Goal: Task Accomplishment & Management: Manage account settings

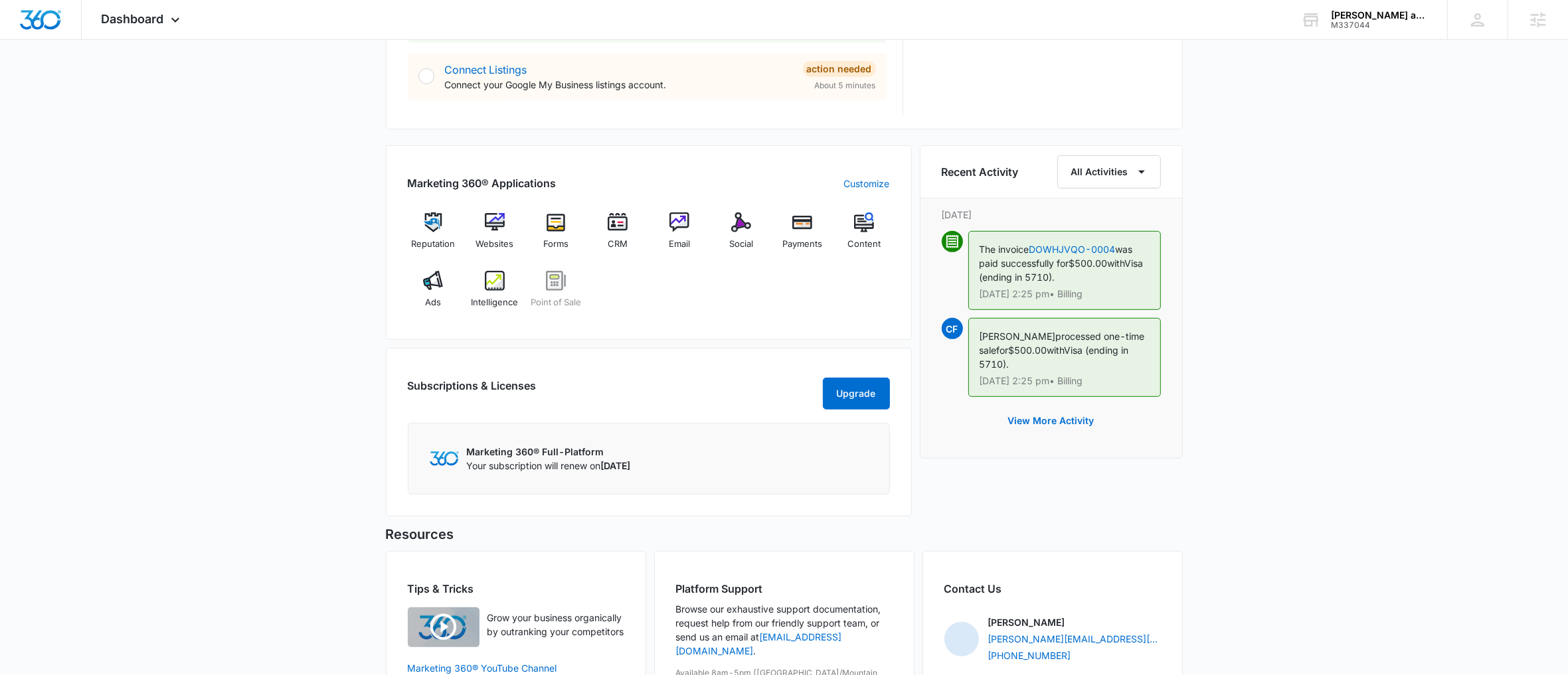
scroll to position [722, 0]
click at [731, 222] on img at bounding box center [741, 221] width 20 height 20
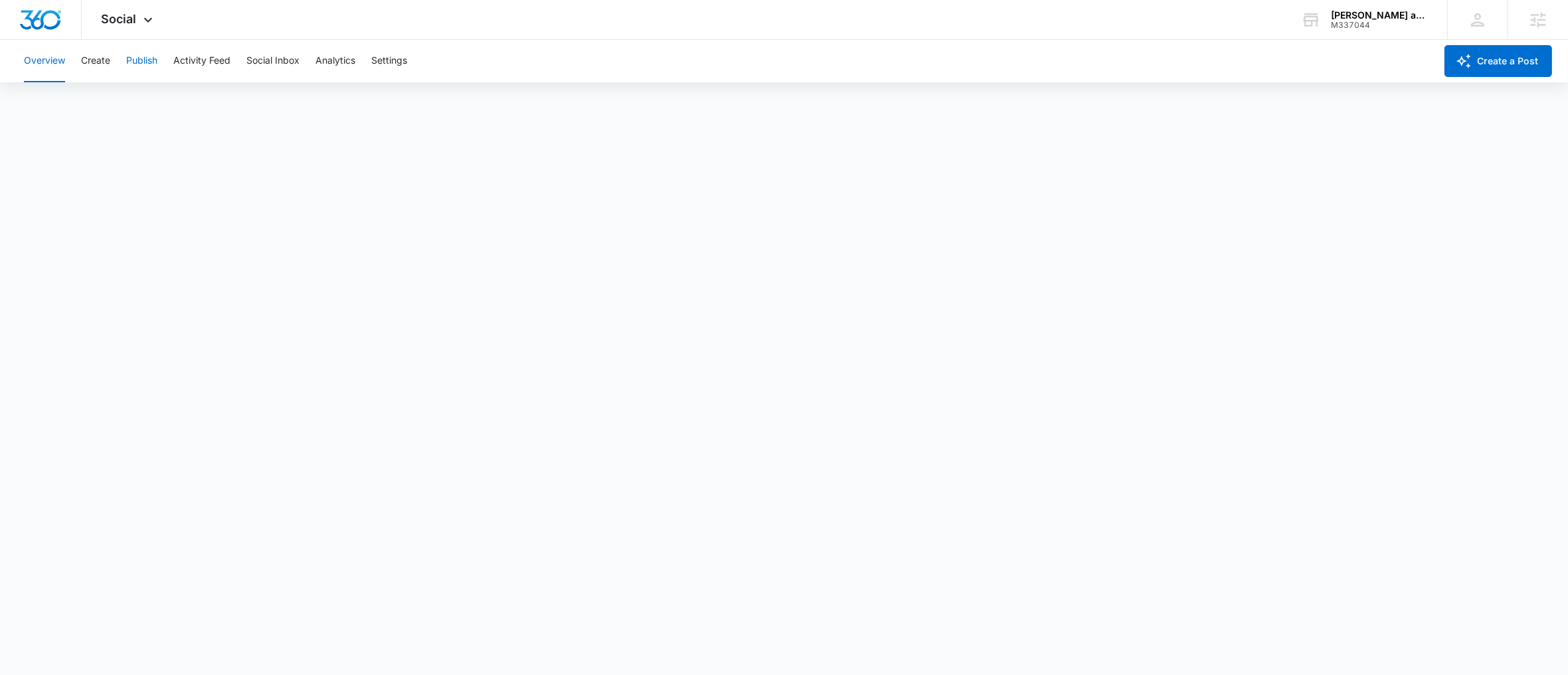
click at [134, 57] on button "Publish" at bounding box center [141, 61] width 31 height 42
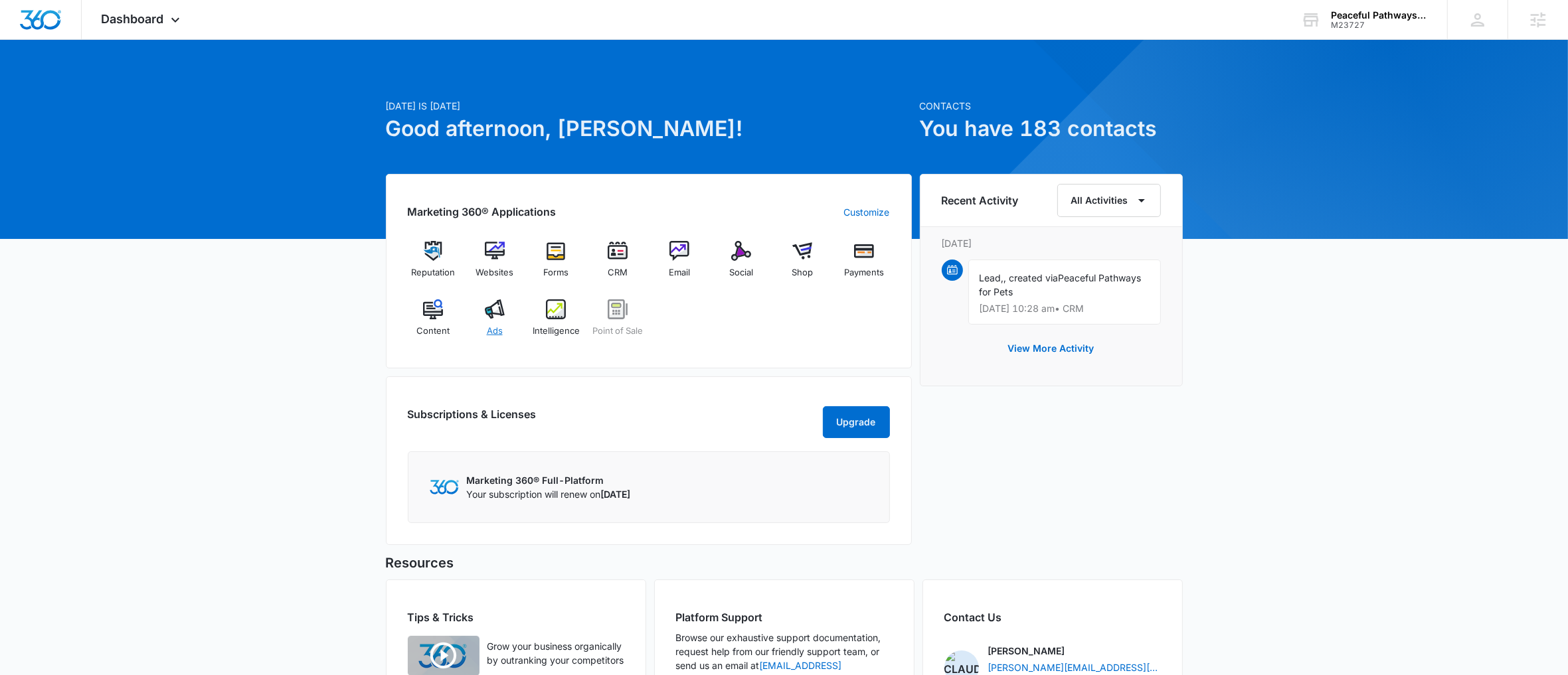
click at [494, 318] on img at bounding box center [494, 309] width 20 height 20
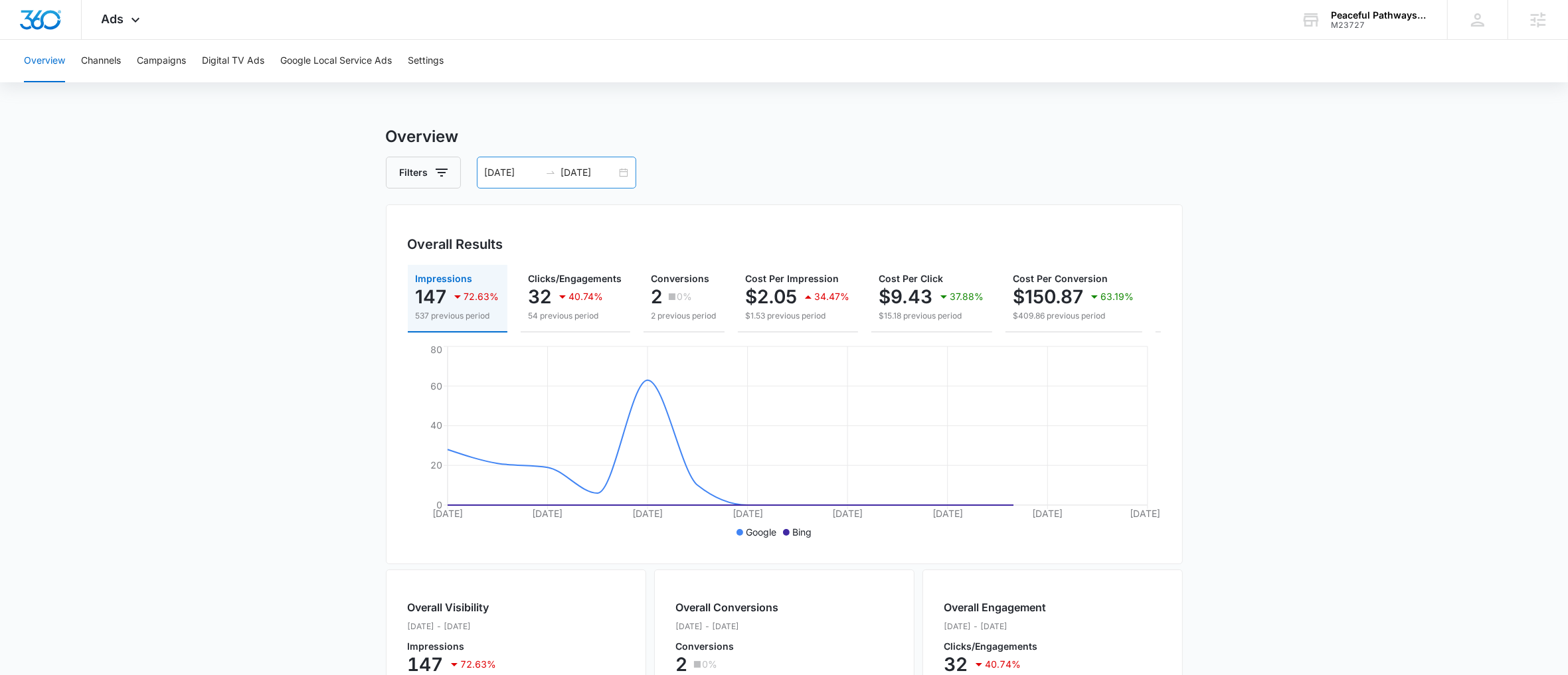
click at [622, 175] on div "09/09/2025 09/23/2025" at bounding box center [556, 173] width 160 height 32
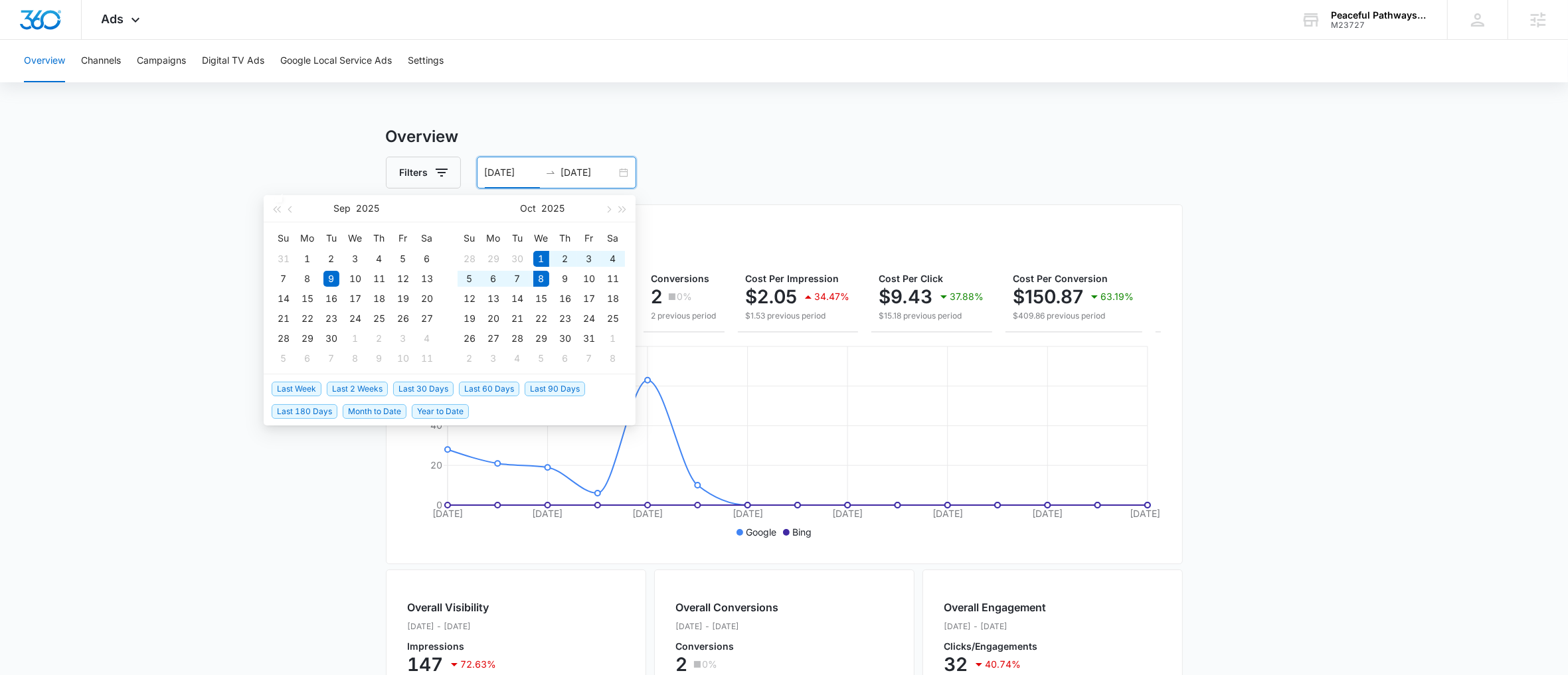
click at [303, 391] on span "Last Week" at bounding box center [296, 389] width 50 height 15
type input "10/01/2025"
type input "10/08/2025"
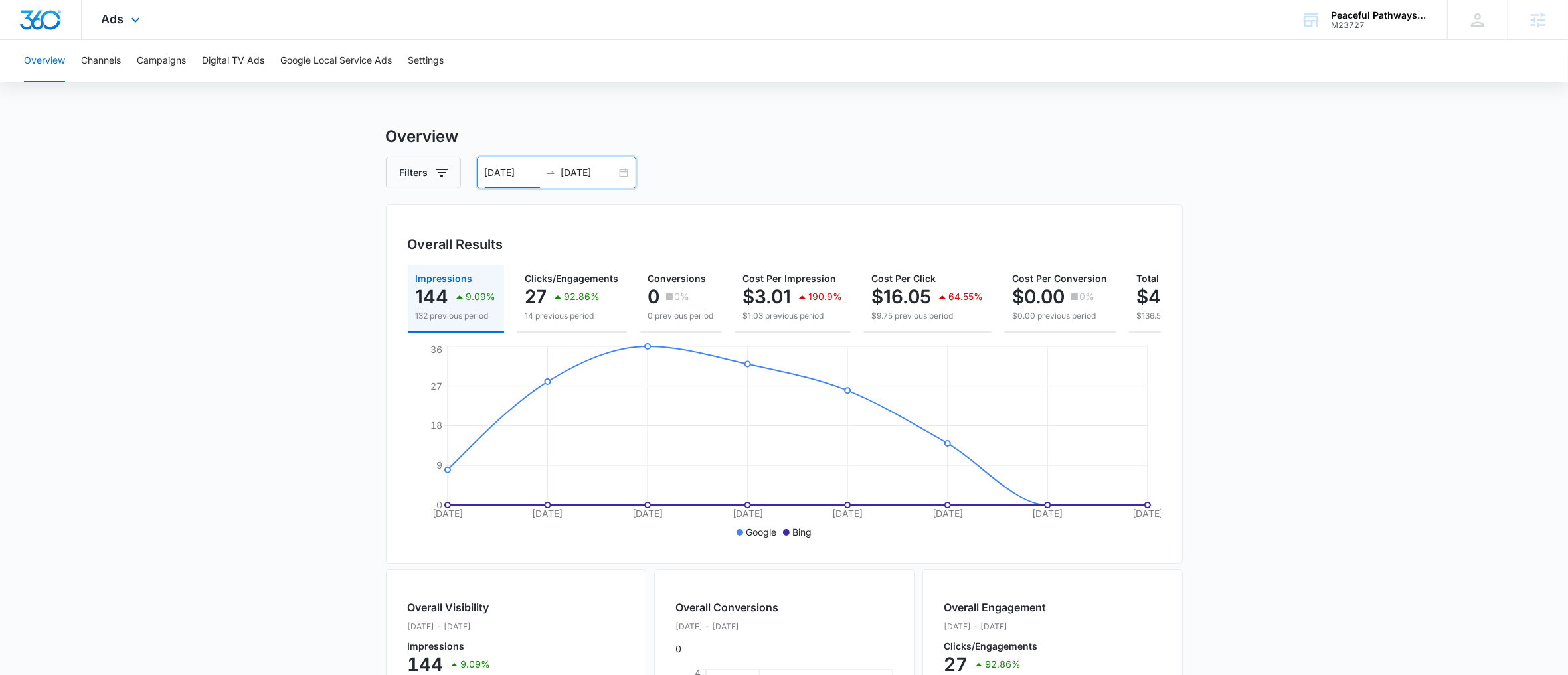
click at [147, 23] on div "Ads Apps Reputation Websites Forms CRM Email Social Shop Payments POS Content A…" at bounding box center [123, 20] width 82 height 39
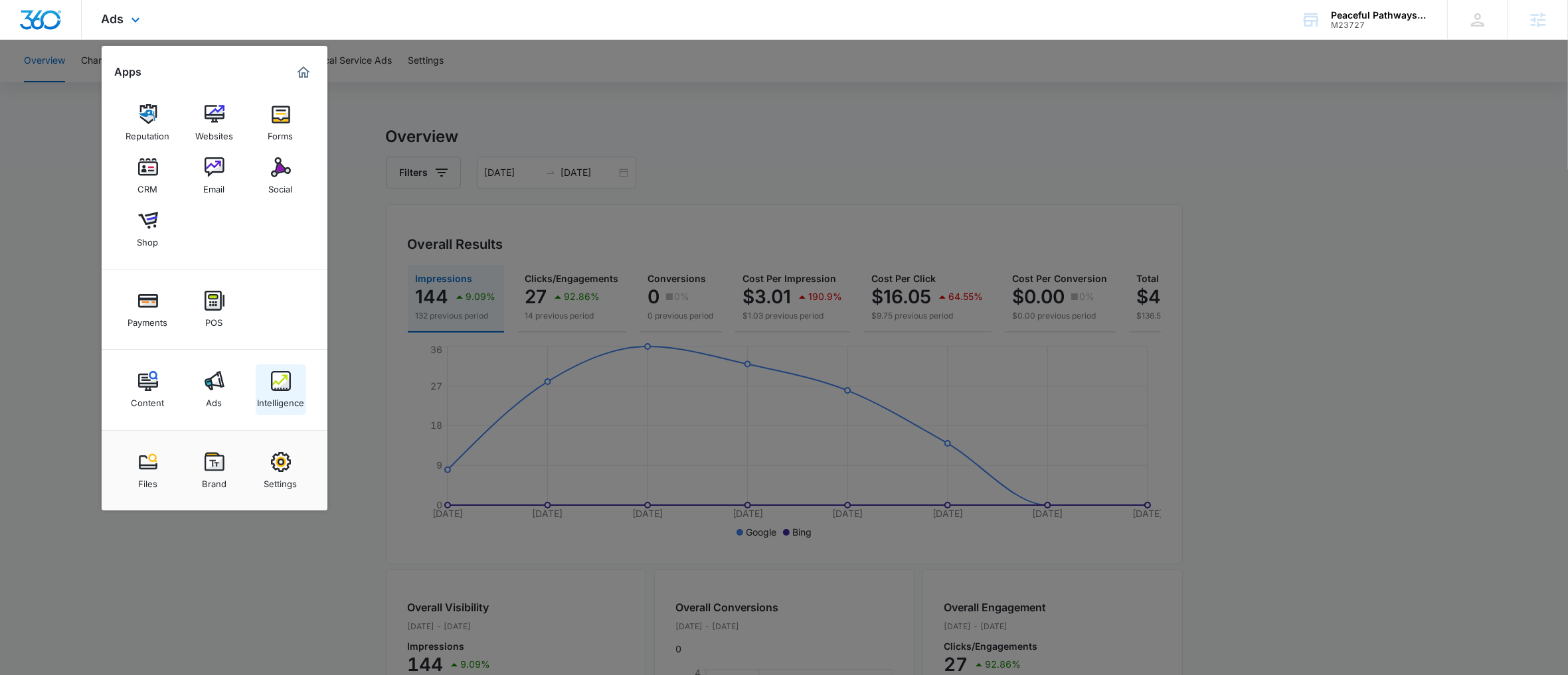
click at [297, 400] on div "Intelligence" at bounding box center [280, 399] width 47 height 17
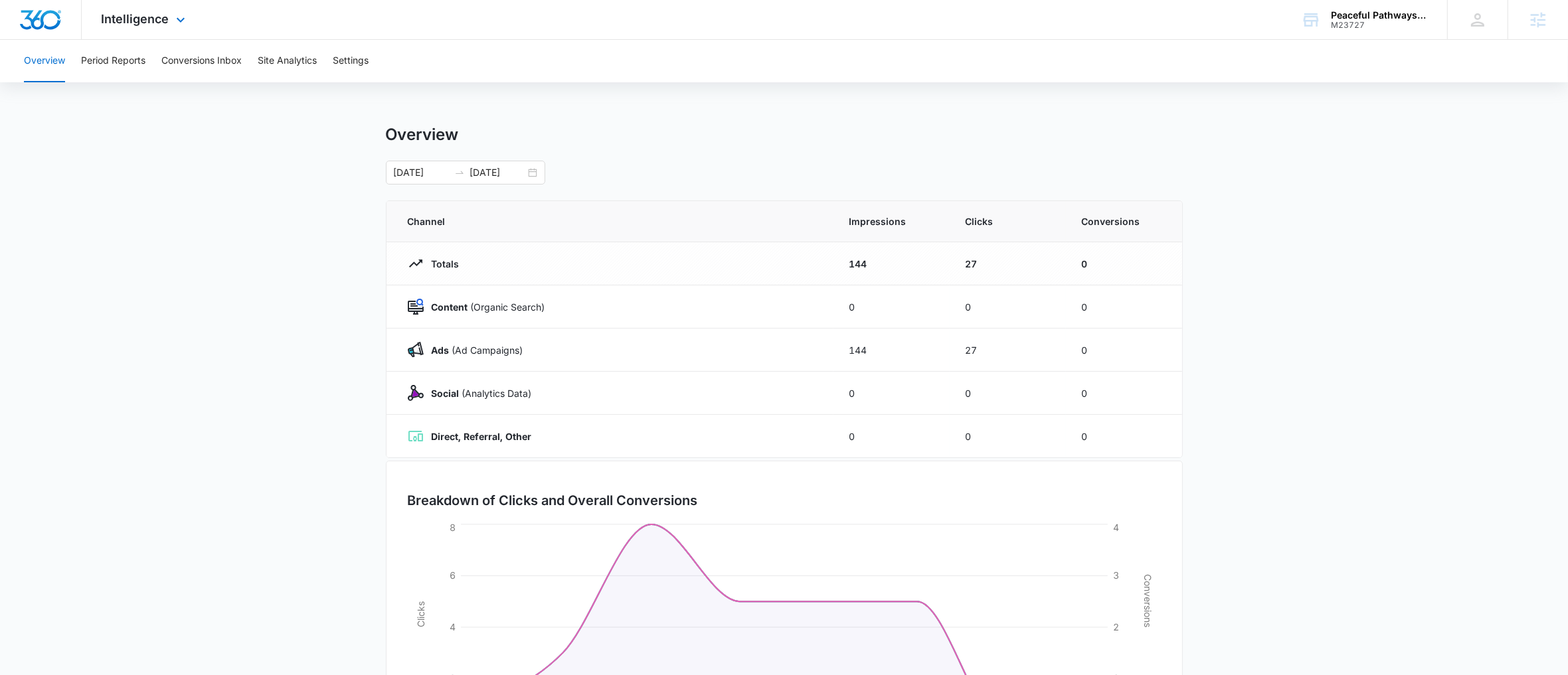
click at [171, 34] on div "Intelligence Apps Reputation Websites Forms CRM Email Social Shop Payments POS …" at bounding box center [145, 20] width 127 height 39
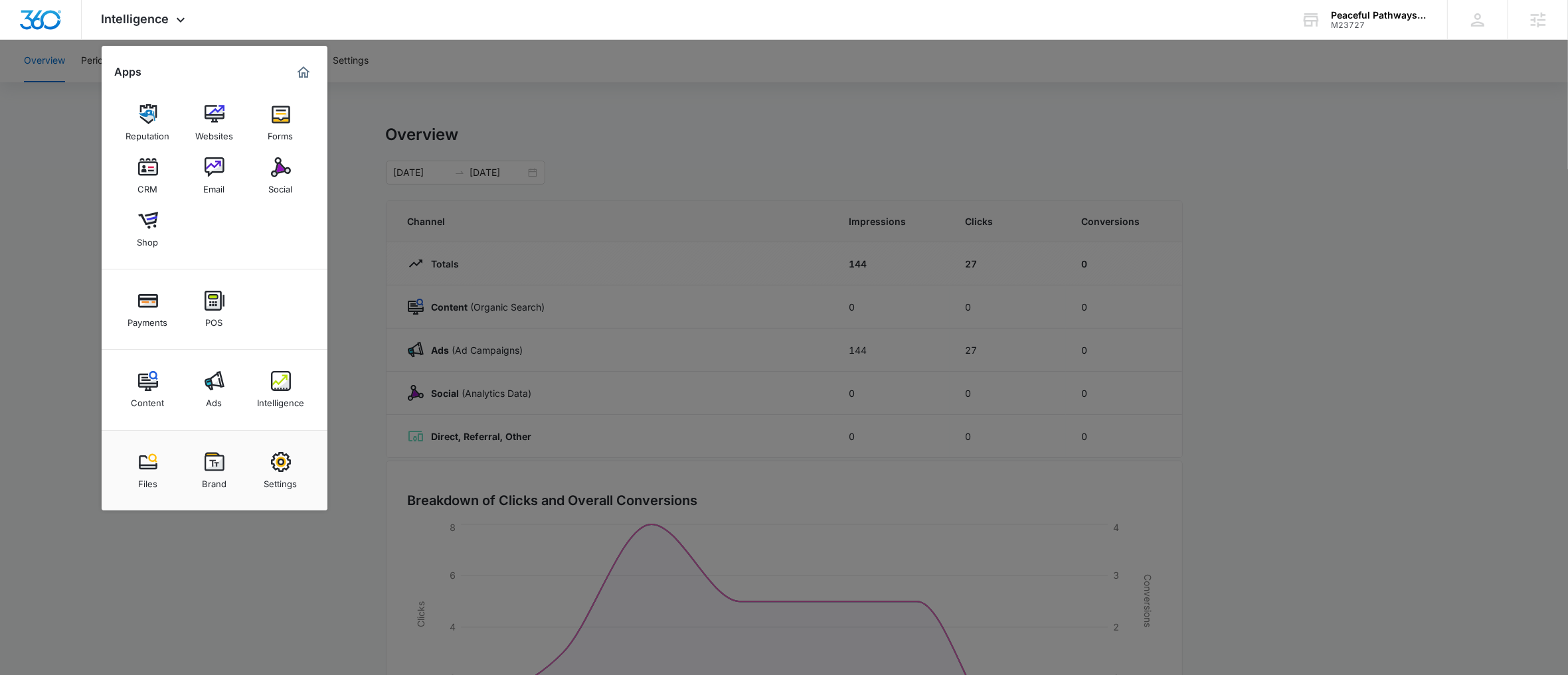
click at [204, 377] on img at bounding box center [214, 381] width 20 height 20
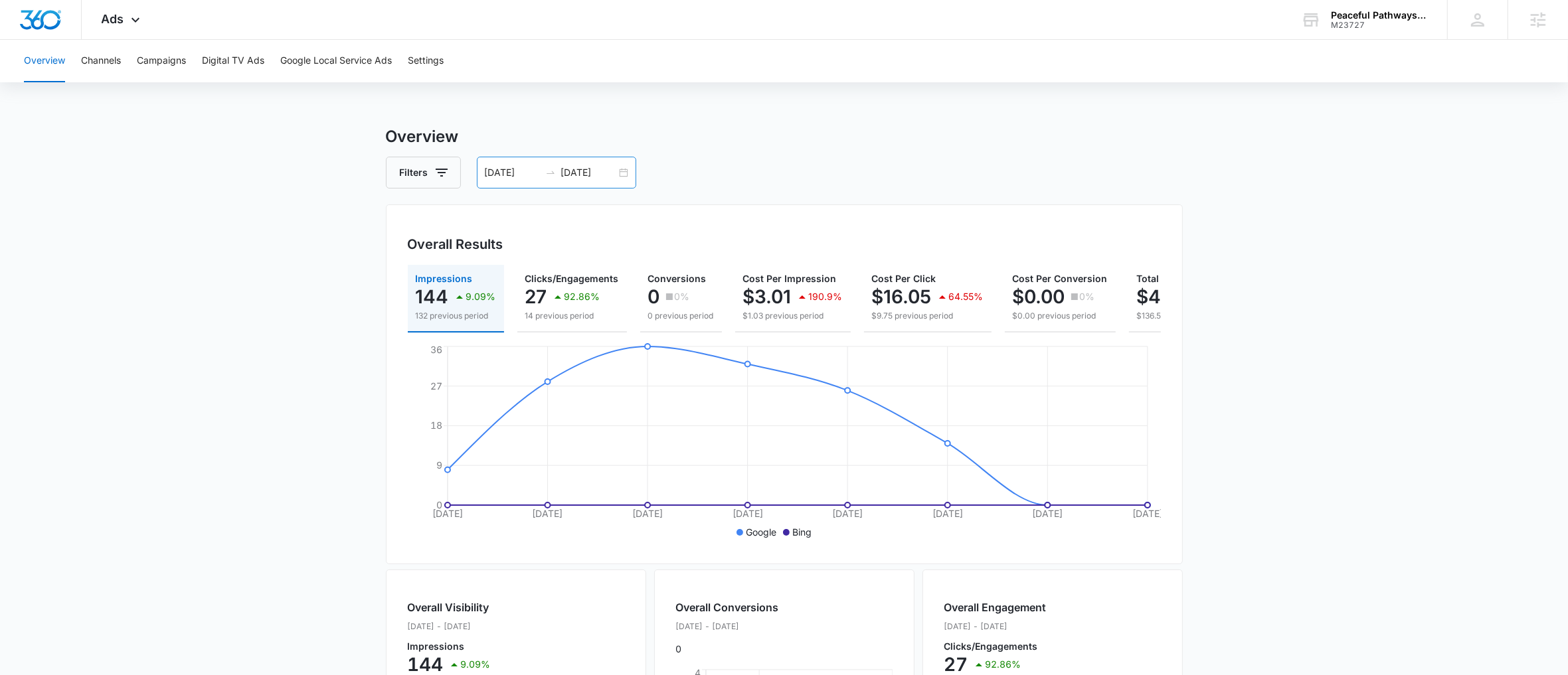
click at [621, 177] on div "10/01/2025 10/08/2025" at bounding box center [556, 173] width 160 height 32
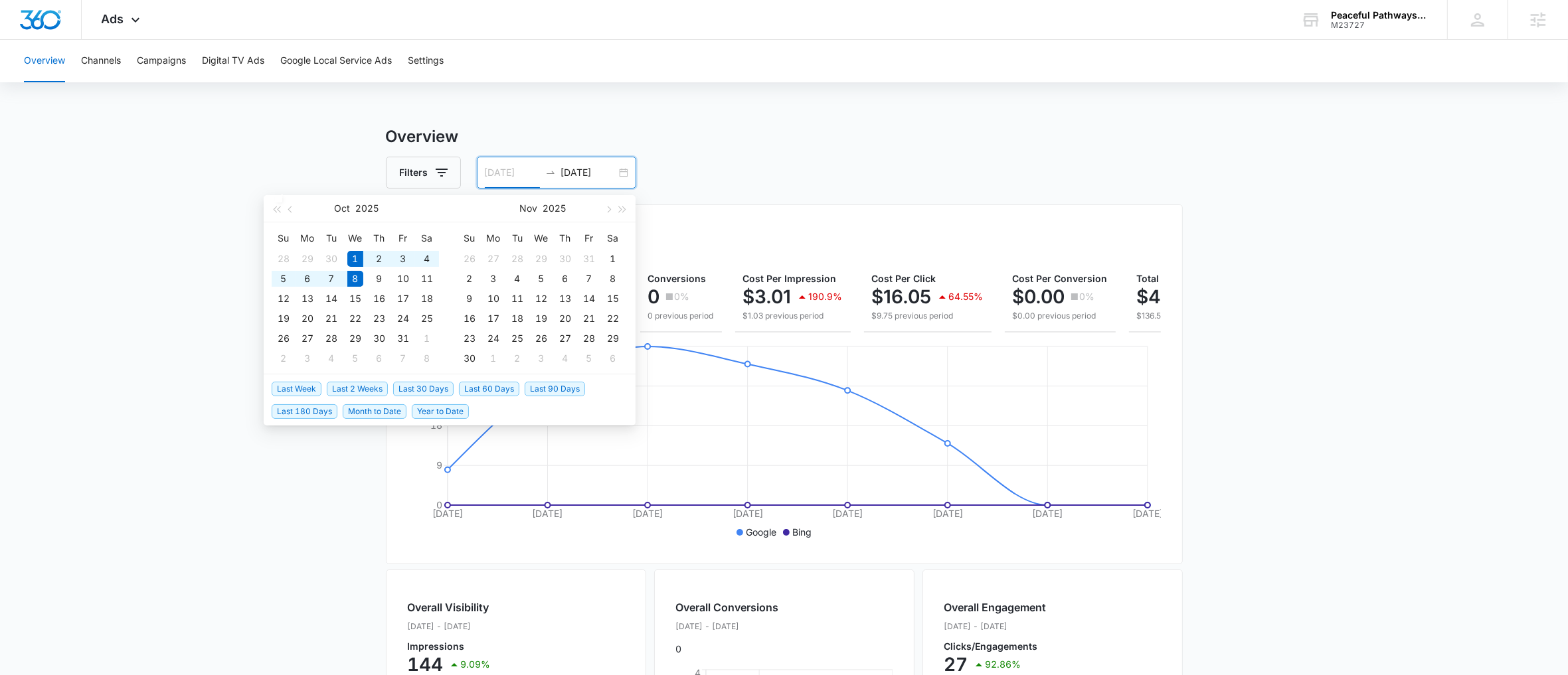
type input "10/01/2025"
click at [301, 390] on span "Last Week" at bounding box center [296, 389] width 50 height 15
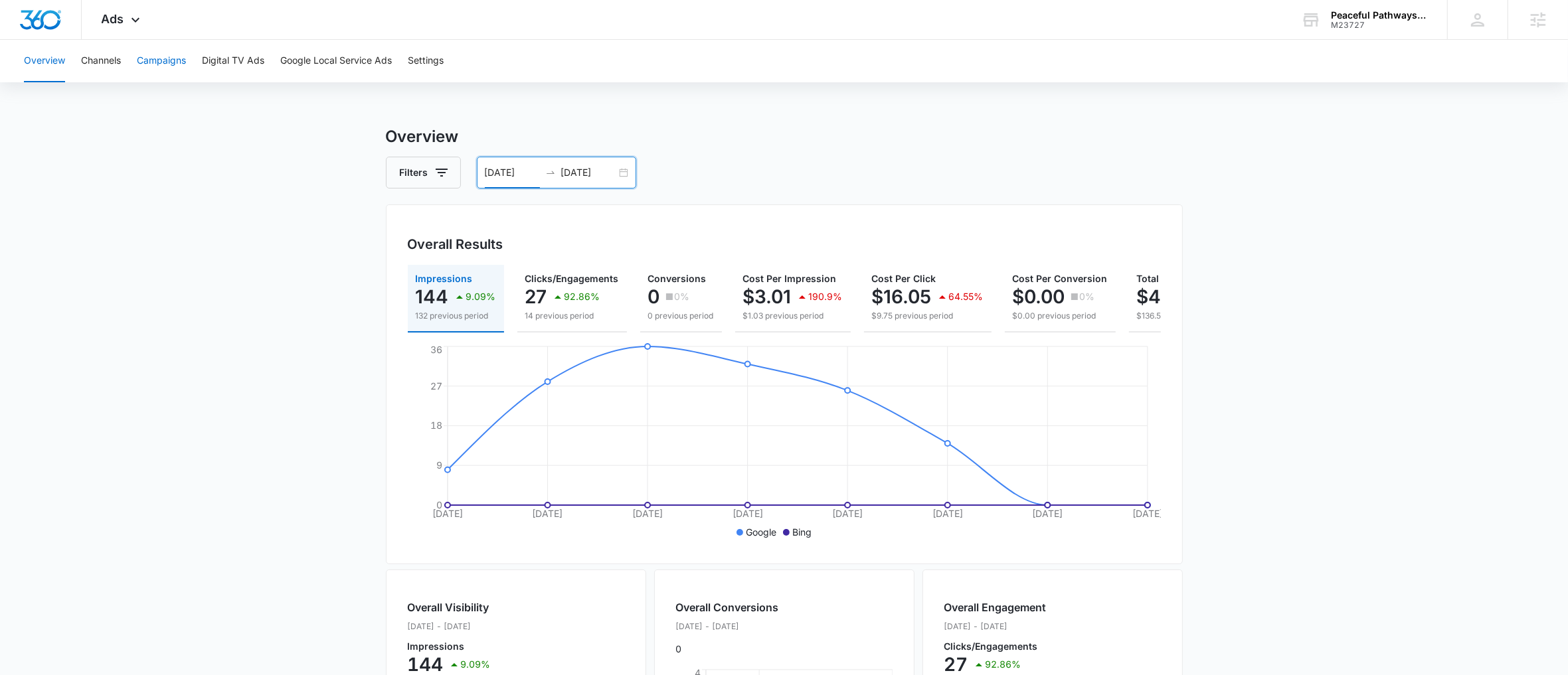
click at [147, 64] on button "Campaigns" at bounding box center [161, 61] width 49 height 42
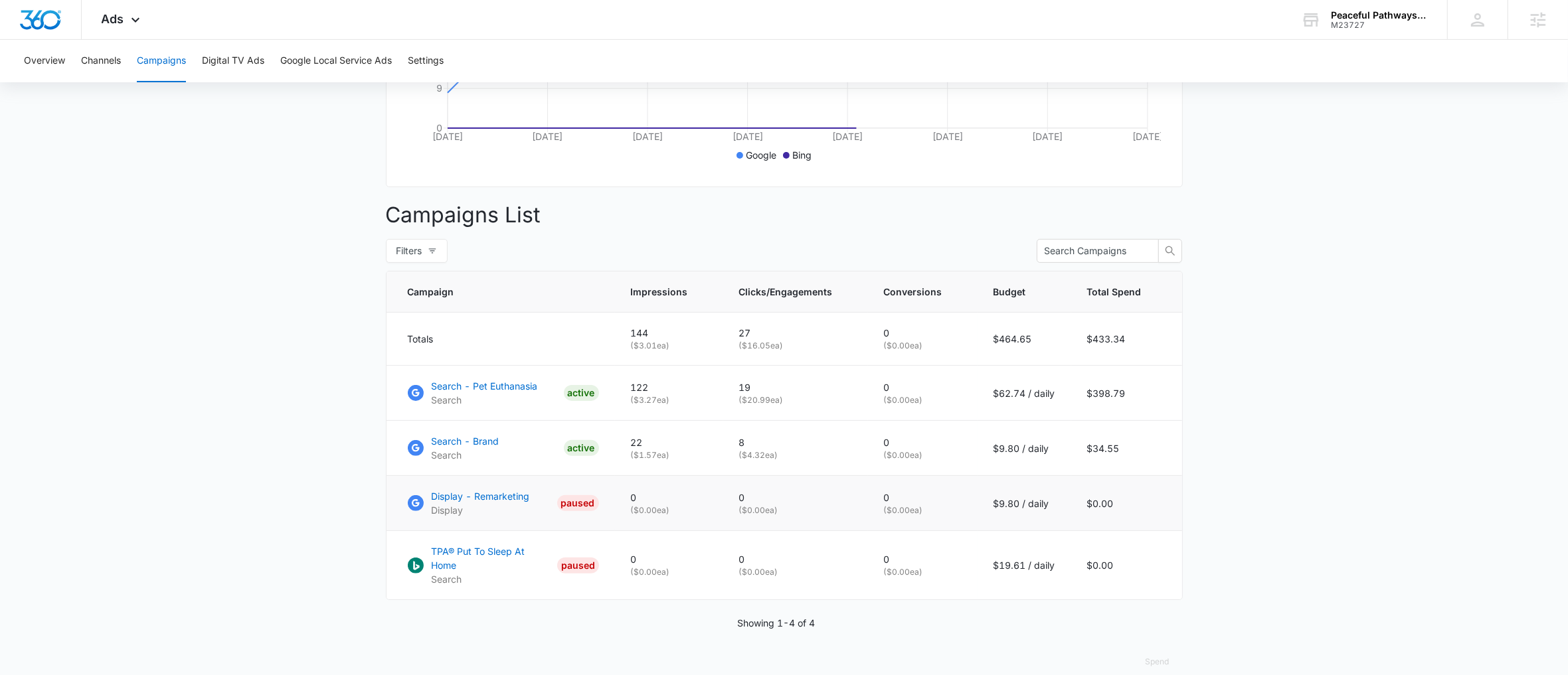
scroll to position [395, 0]
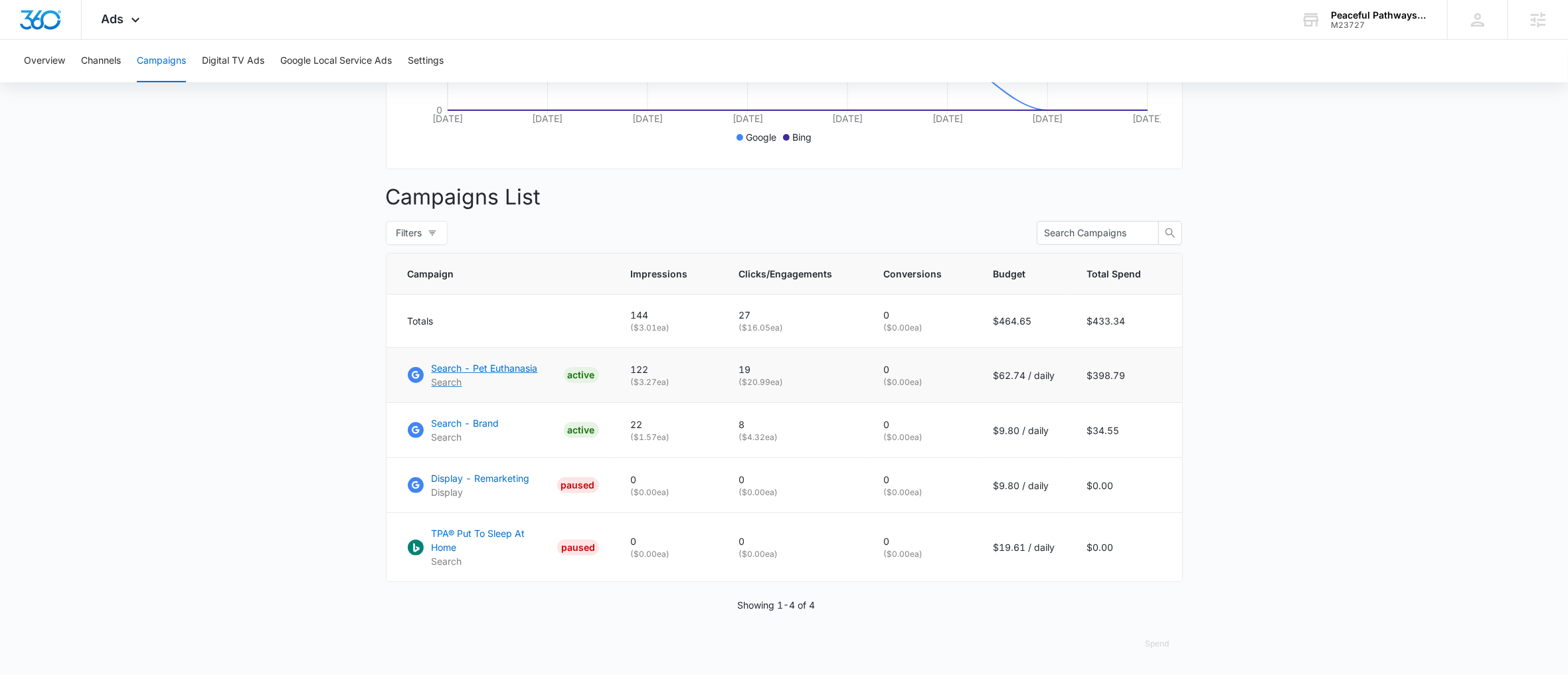
click at [478, 375] on p "Search - Pet Euthanasia" at bounding box center [485, 367] width 106 height 14
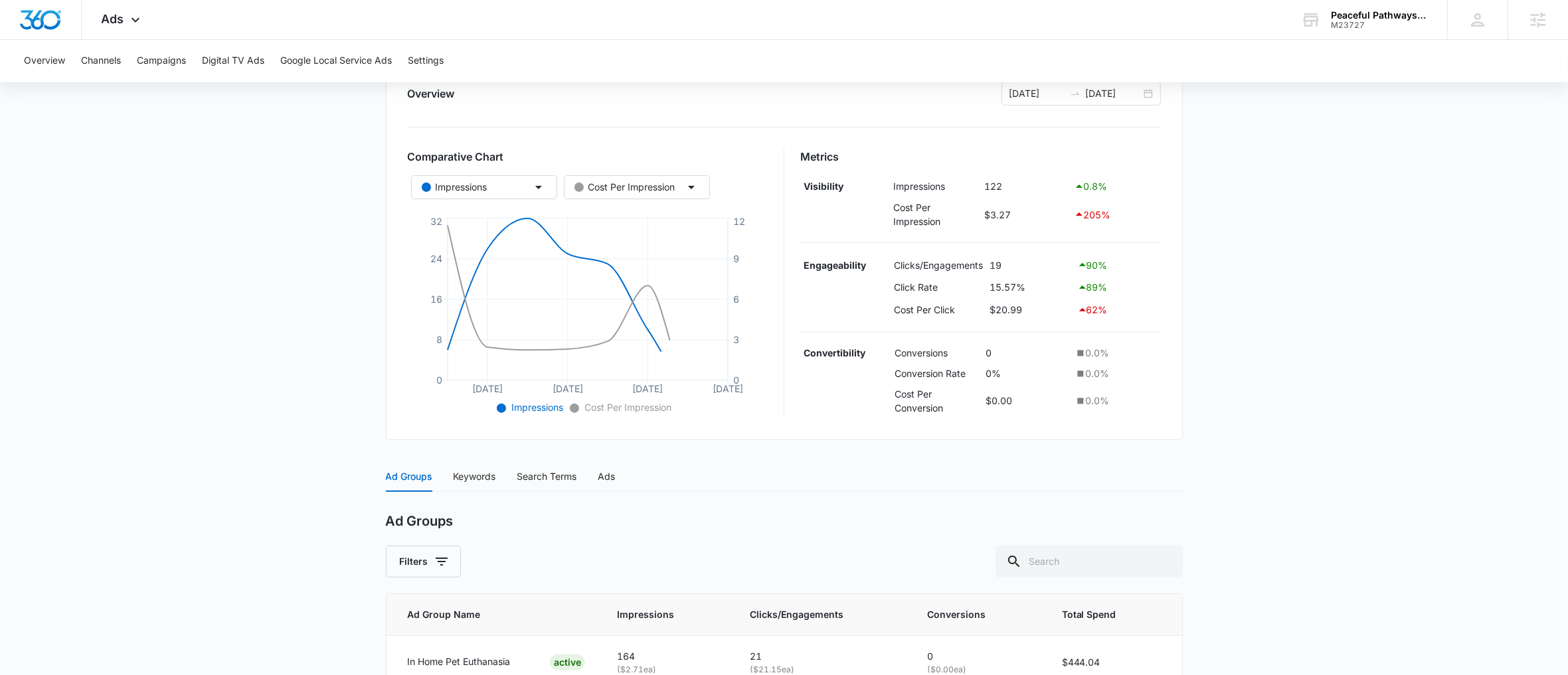
scroll to position [302, 0]
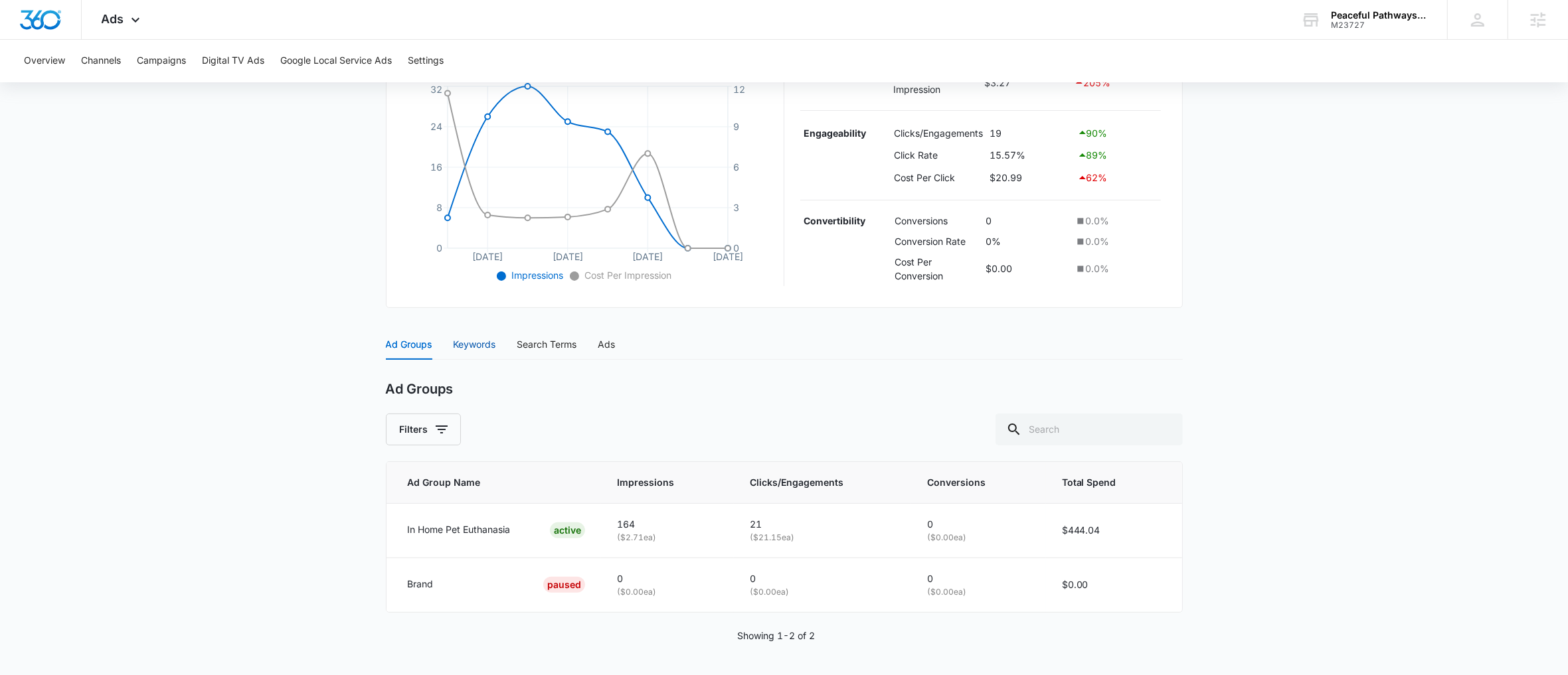
click at [487, 339] on div "Keywords" at bounding box center [475, 345] width 42 height 15
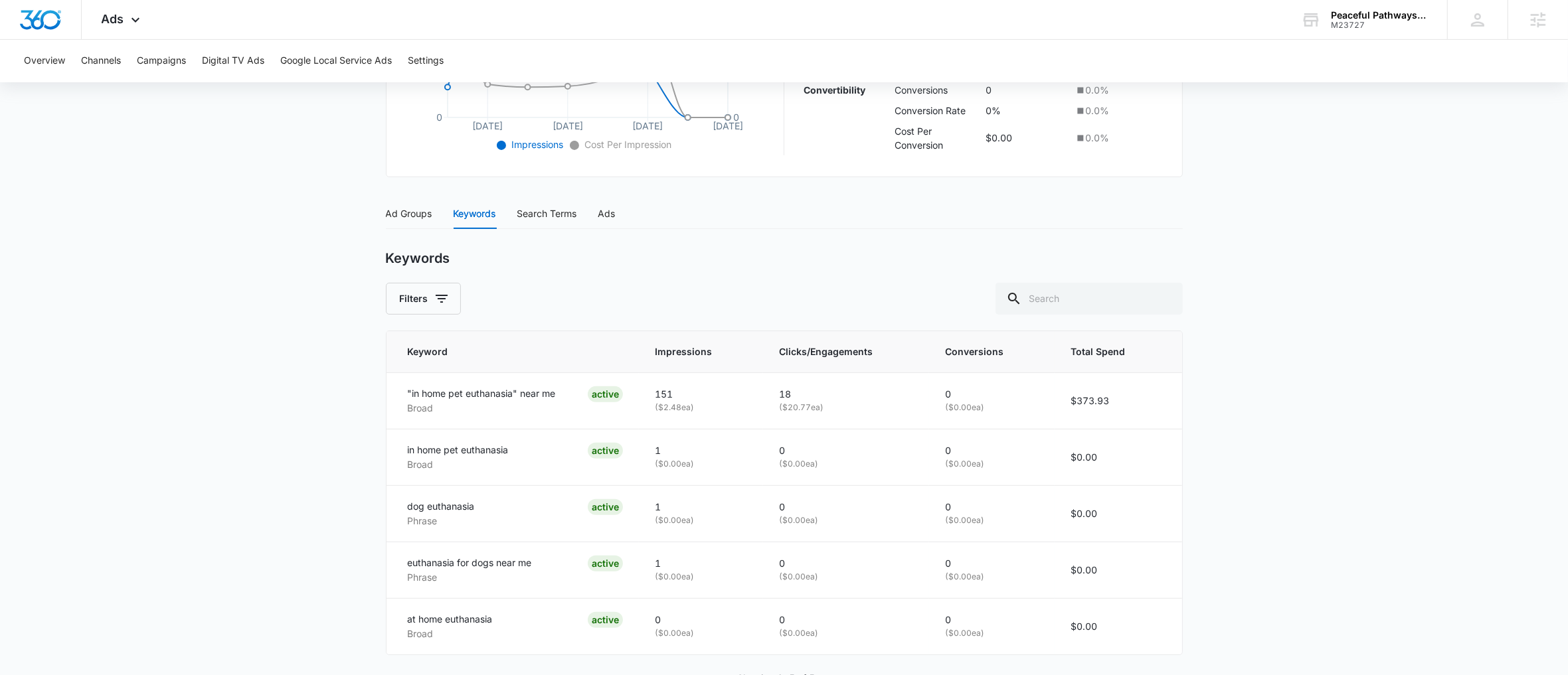
scroll to position [476, 0]
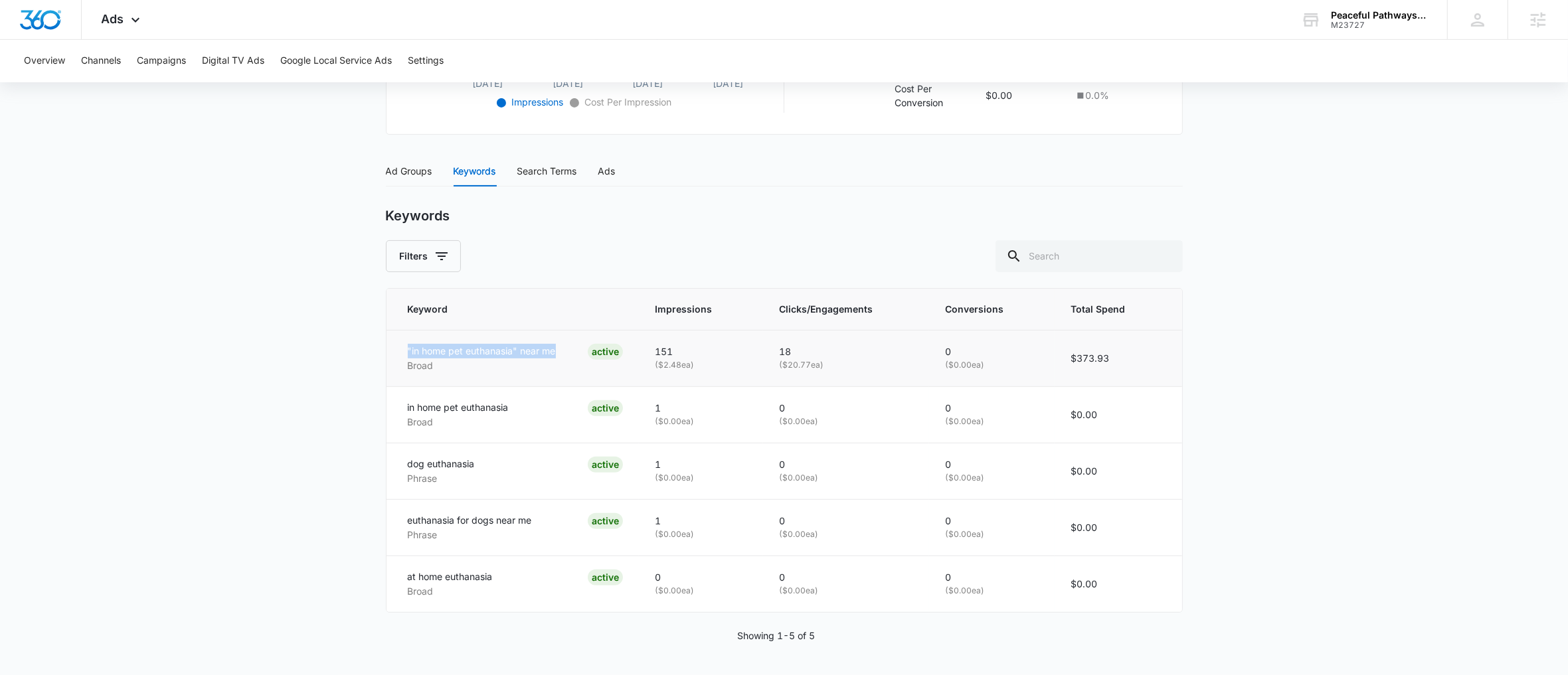
drag, startPoint x: 407, startPoint y: 351, endPoint x: 568, endPoint y: 357, distance: 161.1
click at [568, 357] on div ""in home pet euthanasia" near me Broad ACTIVE" at bounding box center [516, 359] width 216 height 29
click at [476, 408] on p "in home pet euthanasia" at bounding box center [458, 407] width 101 height 15
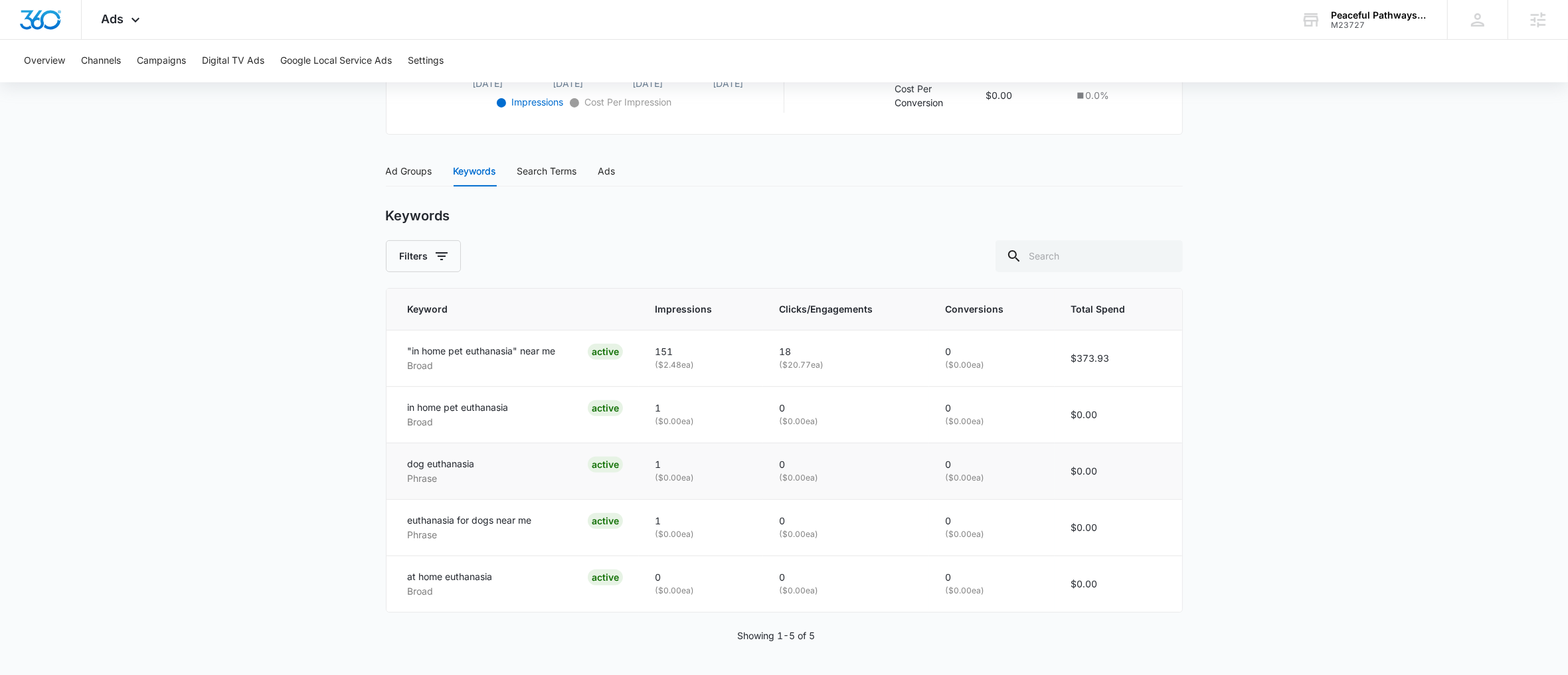
click at [470, 464] on p "dog euthanasia" at bounding box center [441, 464] width 67 height 15
click at [476, 518] on p "euthanasia for dogs near me" at bounding box center [470, 520] width 124 height 15
click at [475, 517] on p "euthanasia for dogs near me" at bounding box center [470, 520] width 124 height 15
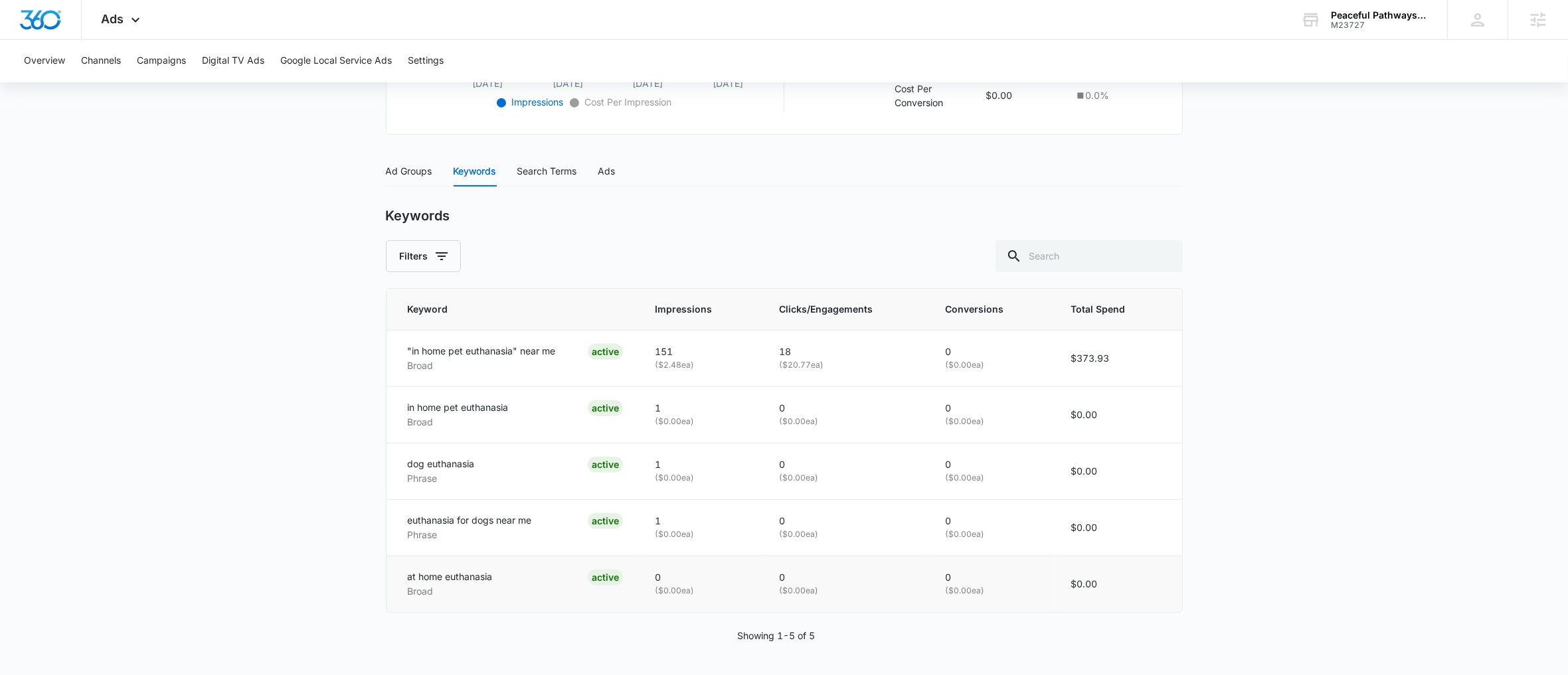
click at [458, 580] on p "at home euthanasia" at bounding box center [450, 577] width 85 height 15
click at [457, 577] on p "at home euthanasia" at bounding box center [450, 577] width 85 height 15
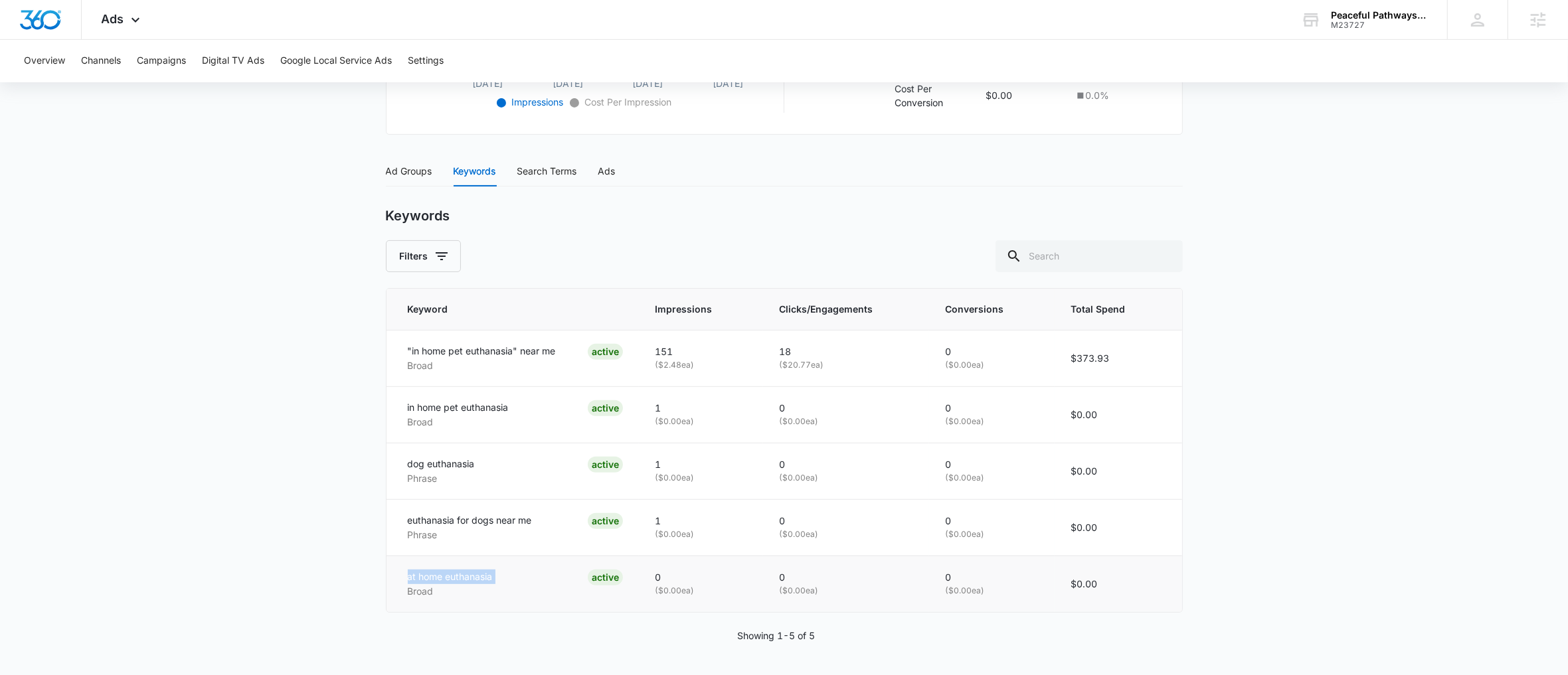
click at [457, 577] on p "at home euthanasia" at bounding box center [450, 577] width 85 height 15
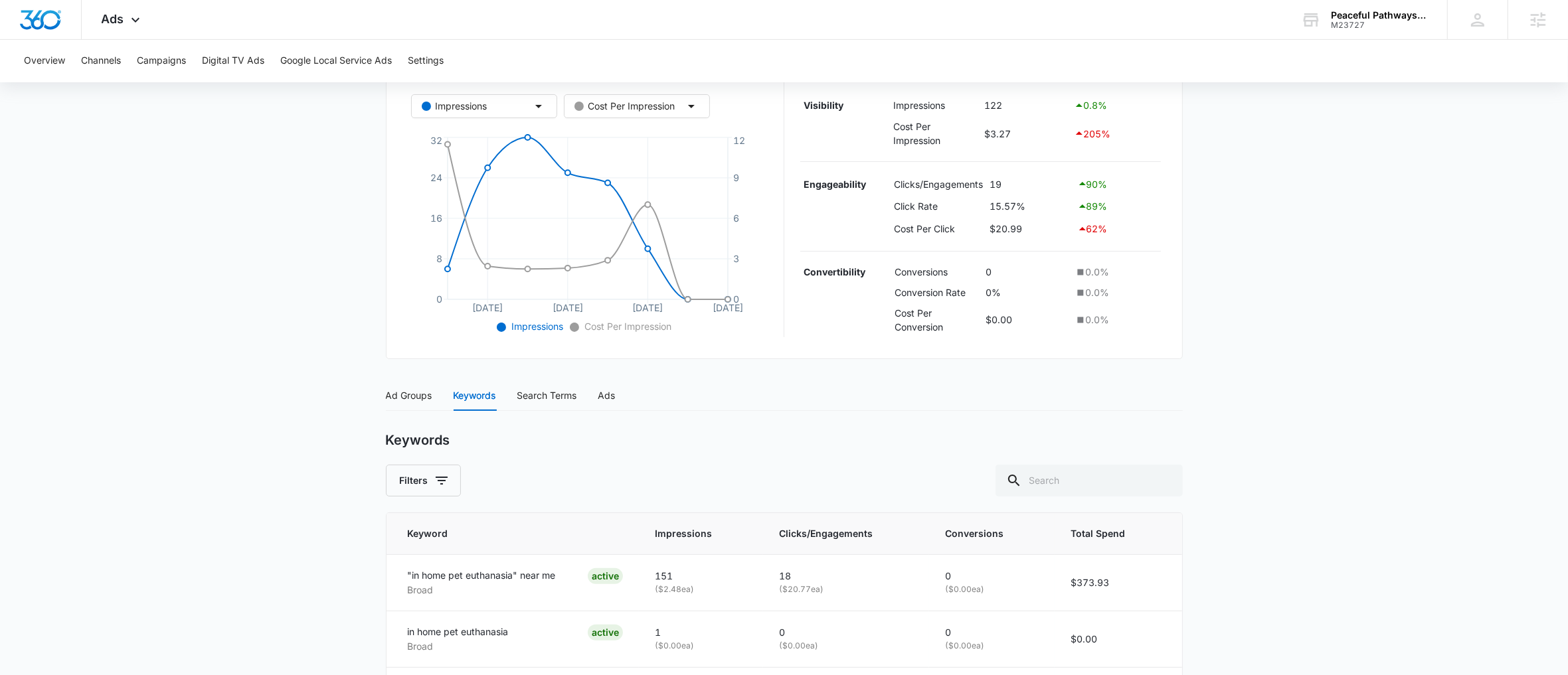
scroll to position [0, 0]
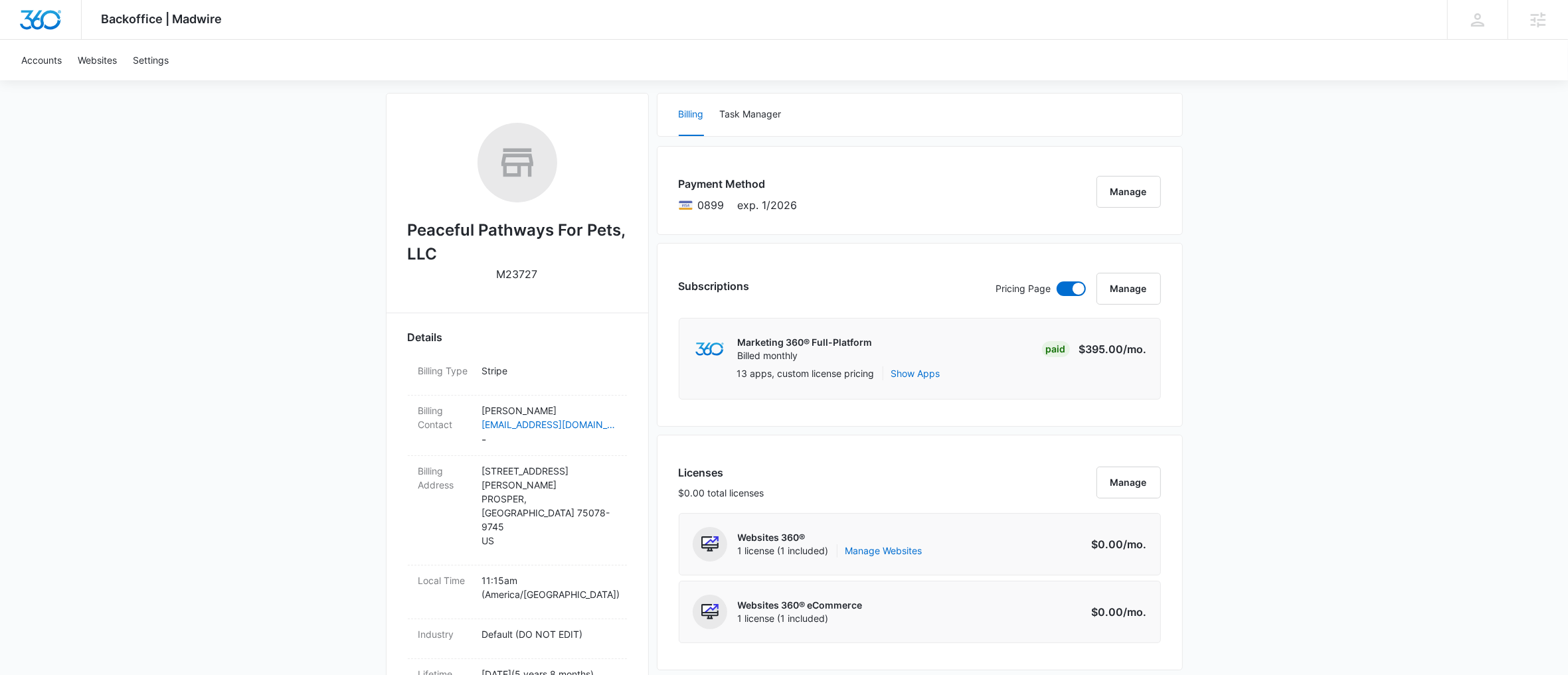
scroll to position [67, 0]
